Goal: Use online tool/utility

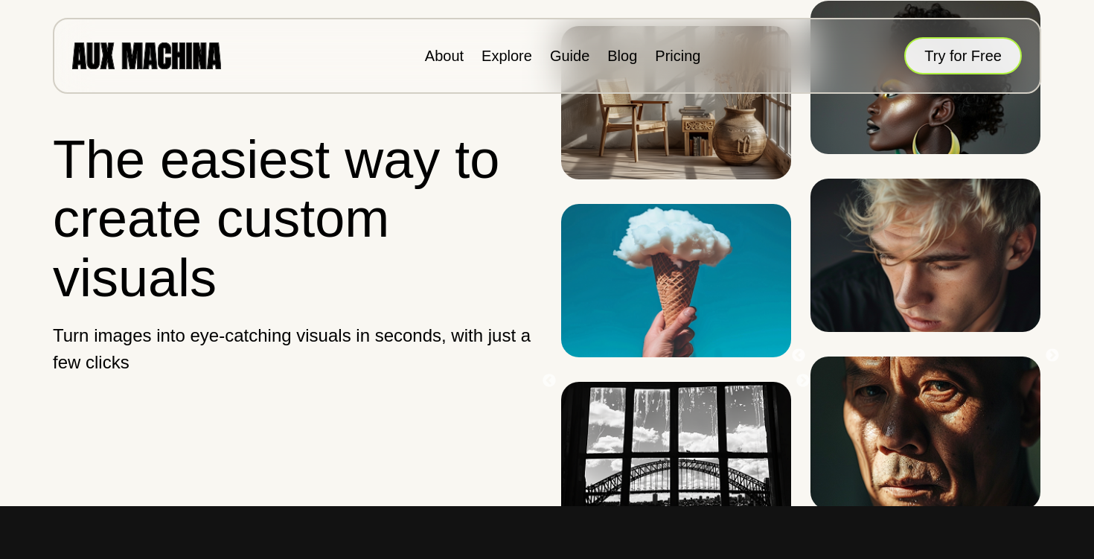
click at [939, 56] on button "Try for Free" at bounding box center [963, 55] width 118 height 37
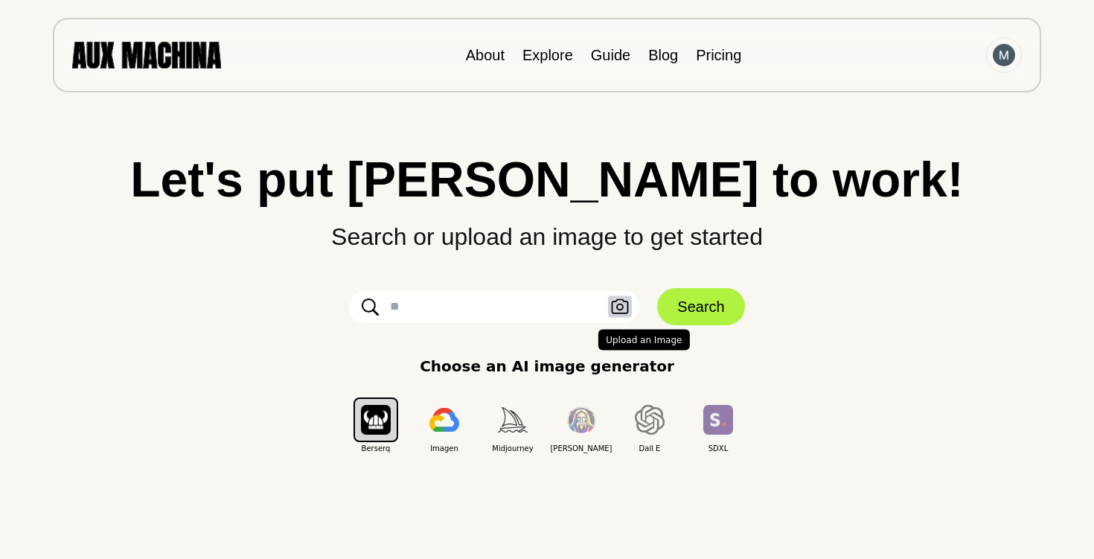
click at [616, 303] on icon "button" at bounding box center [620, 307] width 18 height 16
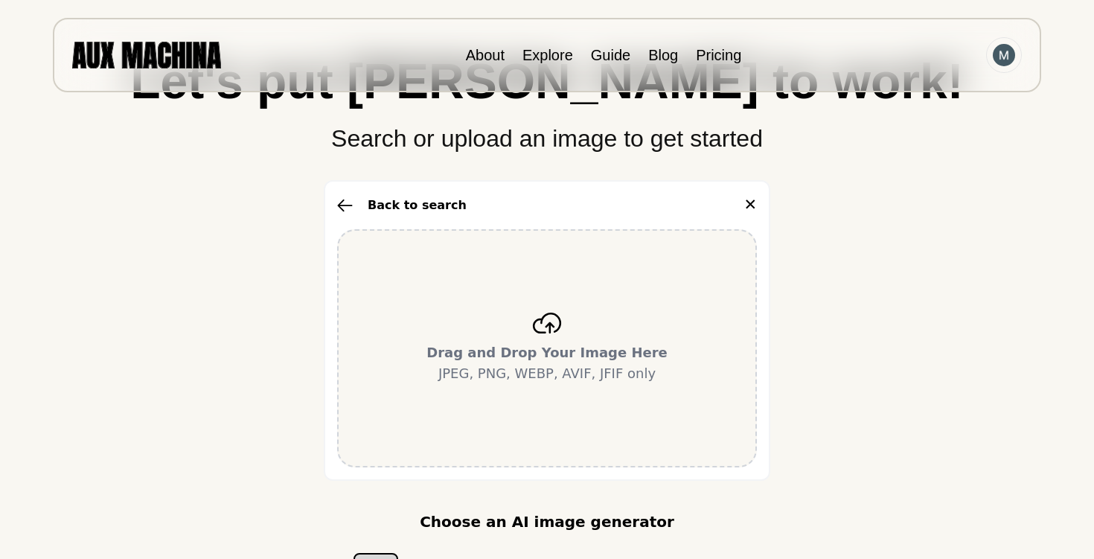
scroll to position [105, 0]
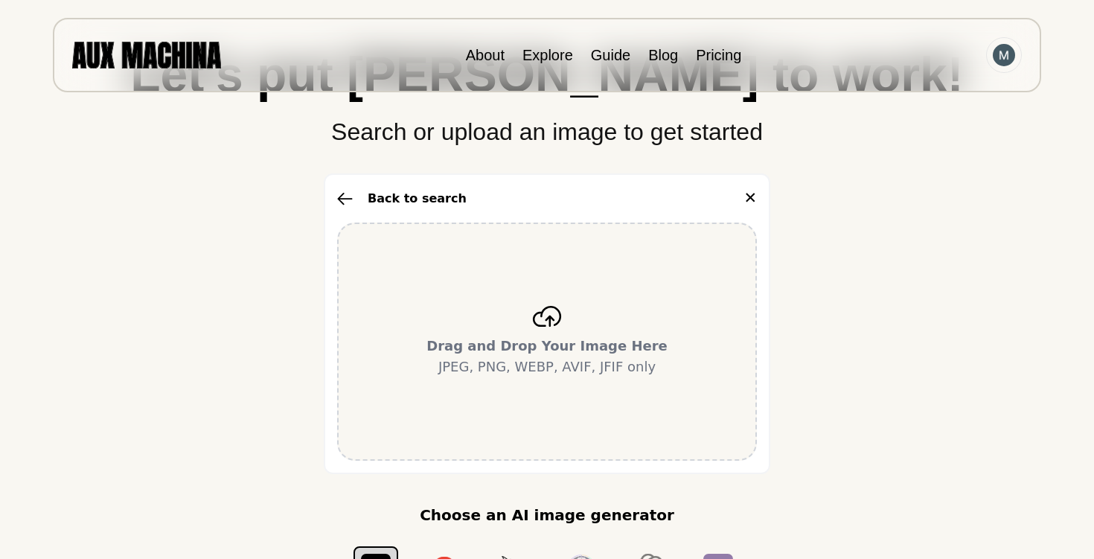
click at [546, 320] on icon at bounding box center [547, 316] width 28 height 21
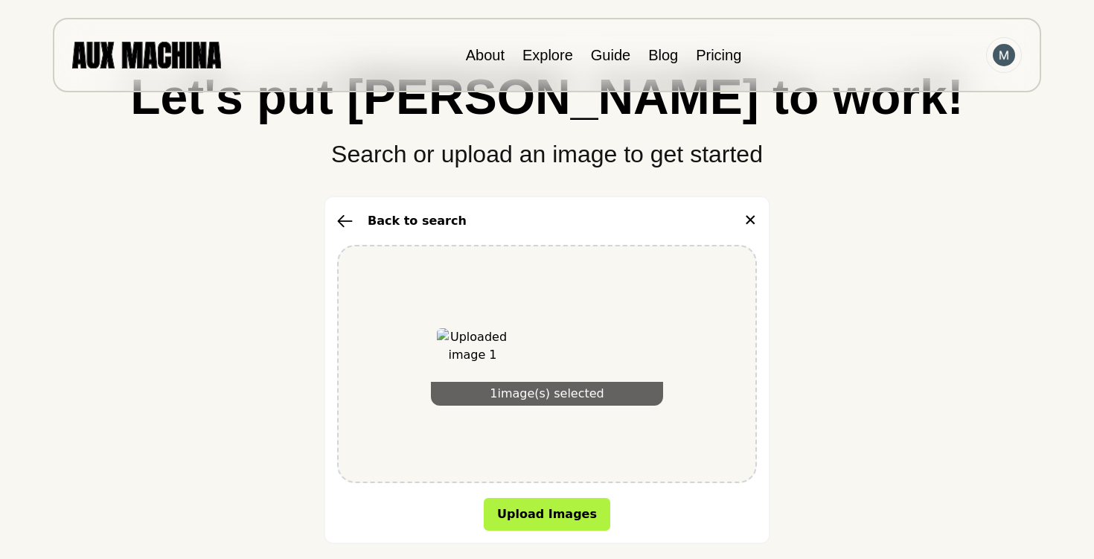
scroll to position [81, 0]
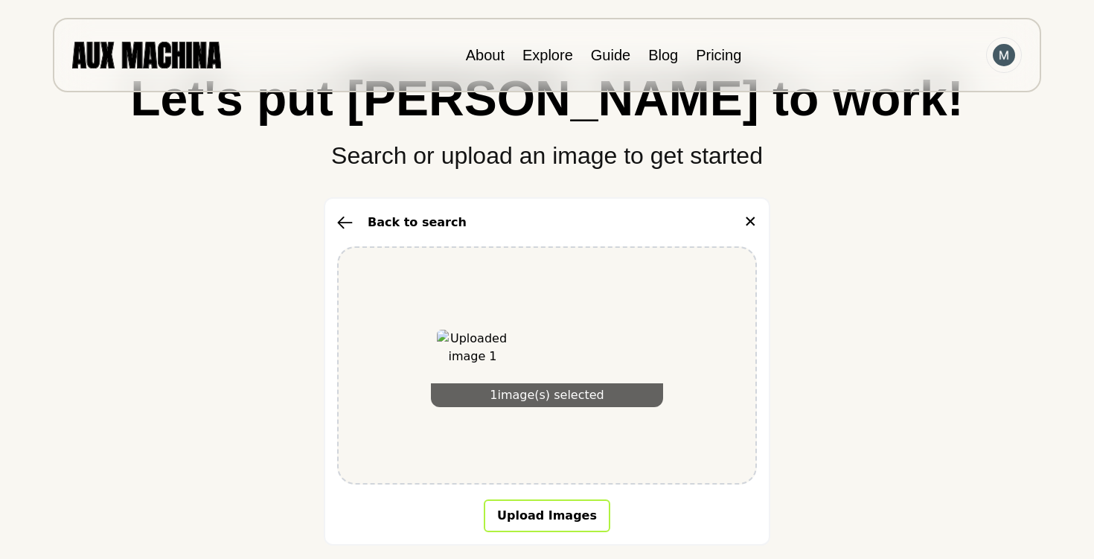
click at [549, 501] on button "Upload Images" at bounding box center [547, 515] width 127 height 33
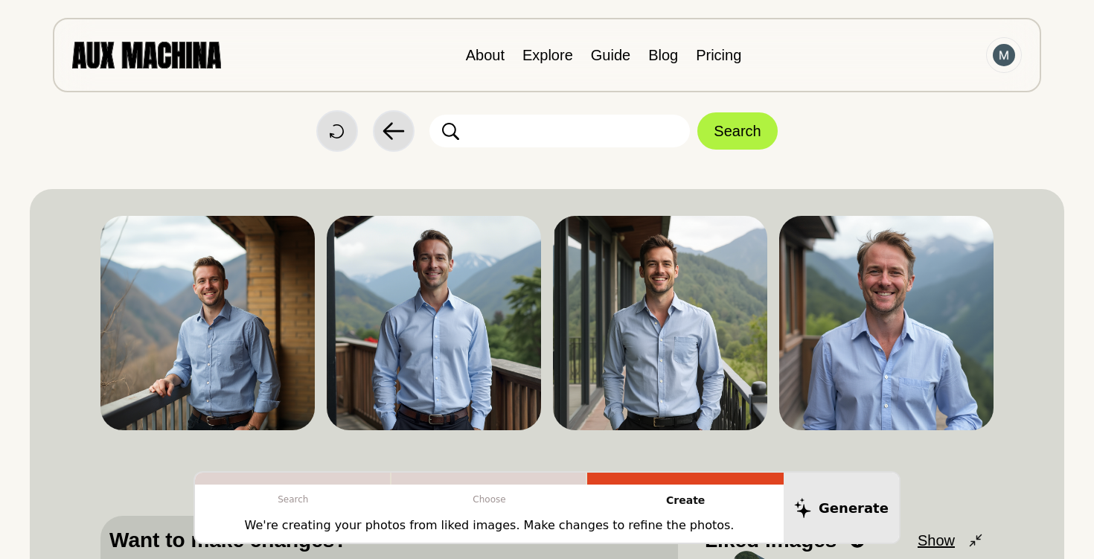
scroll to position [0, 0]
